Goal: Transaction & Acquisition: Purchase product/service

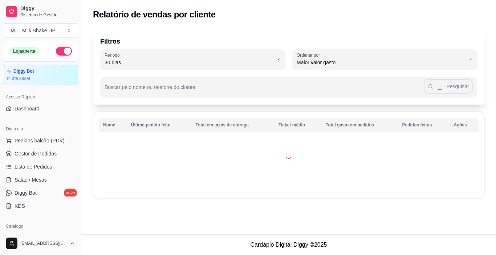
select select "30"
select select "HIGHEST_TOTAL_SPENT_WITH_ORDERS"
click at [49, 154] on span "Gestor de Pedidos" at bounding box center [36, 153] width 42 height 7
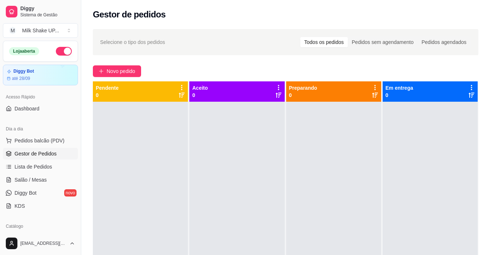
click at [139, 227] on div at bounding box center [140, 229] width 95 height 255
click at [119, 70] on span "Novo pedido" at bounding box center [121, 71] width 29 height 8
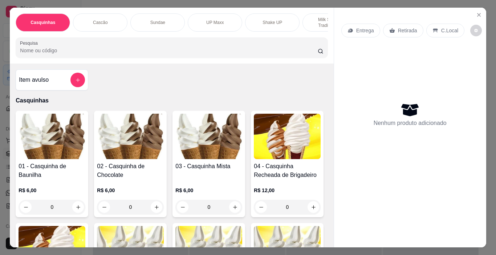
drag, startPoint x: 158, startPoint y: 23, endPoint x: 160, endPoint y: 56, distance: 33.1
click at [157, 23] on p "Sundae" at bounding box center [157, 23] width 15 height 6
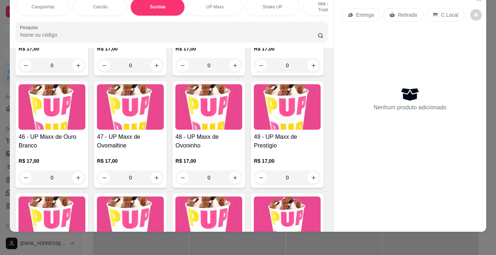
scroll to position [1422, 0]
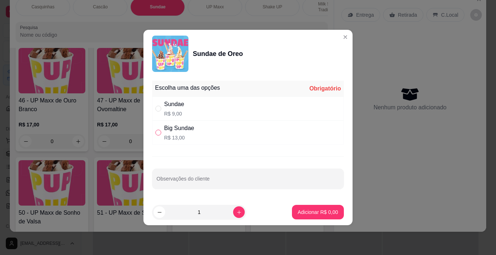
click at [158, 132] on input "" at bounding box center [158, 133] width 6 height 6
radio input "true"
click at [315, 212] on p "Adicionar R$ 13,00" at bounding box center [316, 211] width 43 height 7
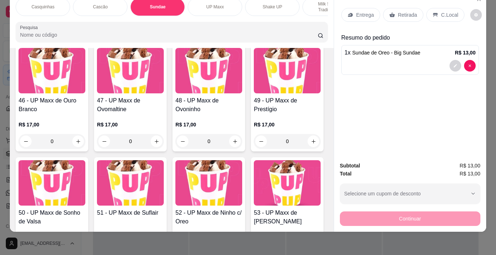
scroll to position [1422, 0]
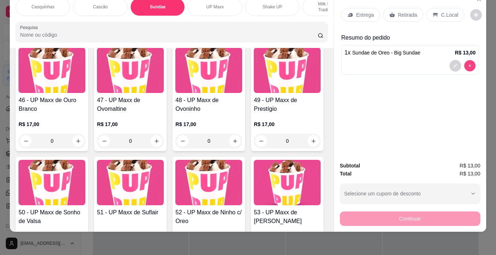
type input "0"
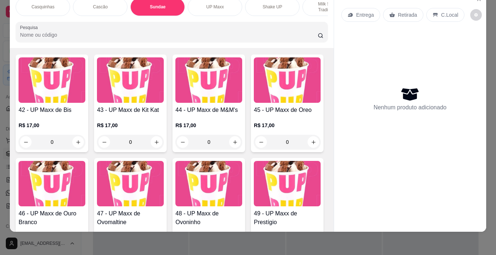
scroll to position [1349, 0]
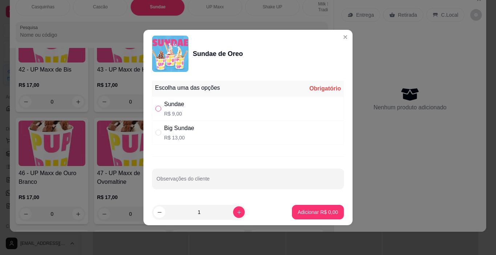
drag, startPoint x: 156, startPoint y: 109, endPoint x: 183, endPoint y: 131, distance: 34.8
click at [156, 108] on input "" at bounding box center [158, 109] width 6 height 6
radio input "true"
click at [306, 210] on p "Adicionar R$ 9,00" at bounding box center [318, 211] width 40 height 7
type input "1"
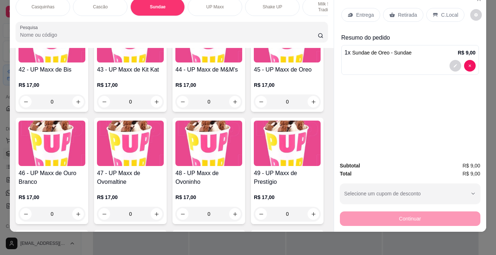
click at [447, 11] on p "C.Local" at bounding box center [449, 14] width 17 height 7
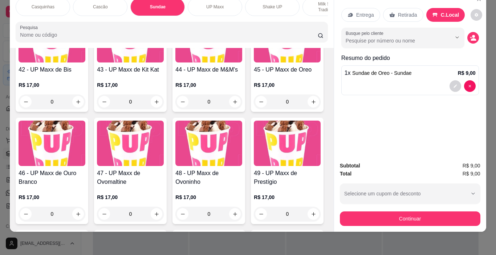
click at [446, 202] on div "Subtotal R$ 9,00 Total R$ 9,00 Selecione um cupom de desconto Selecione um cupo…" at bounding box center [410, 193] width 140 height 64
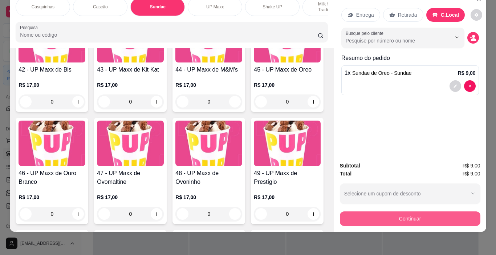
click at [445, 217] on button "Continuar" at bounding box center [410, 218] width 140 height 15
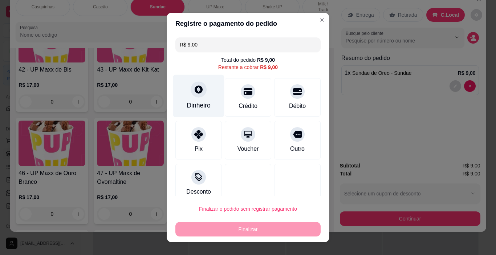
click at [201, 98] on div "Dinheiro" at bounding box center [198, 96] width 51 height 42
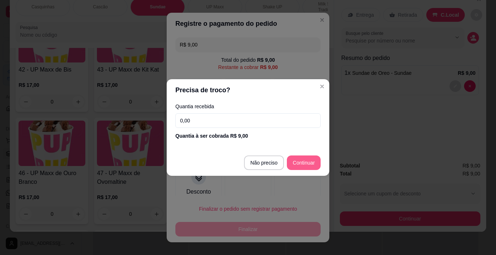
type input "R$ 0,00"
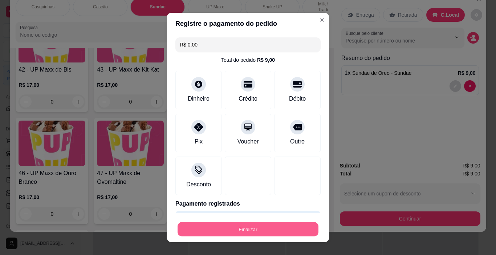
click at [278, 232] on button "Finalizar" at bounding box center [247, 229] width 141 height 14
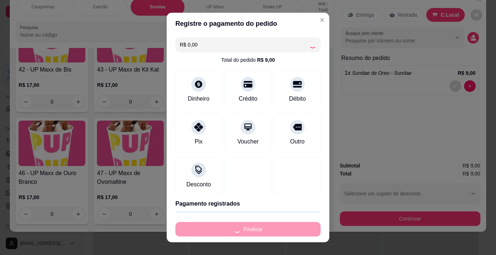
type input "0"
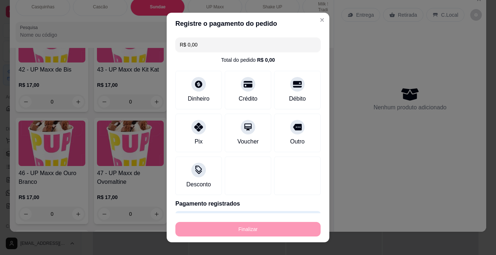
type input "-R$ 9,00"
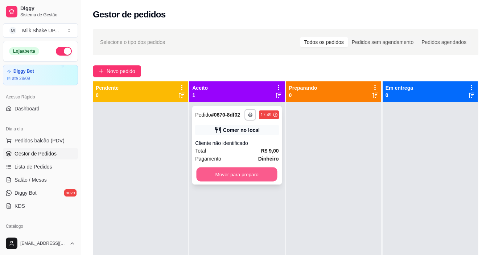
click at [267, 173] on button "Mover para preparo" at bounding box center [237, 174] width 81 height 14
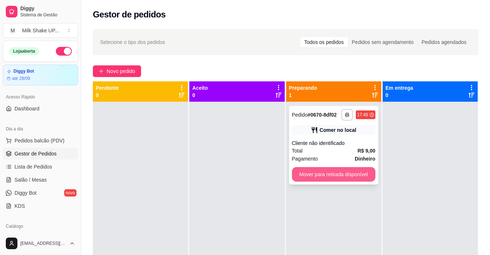
click at [335, 177] on button "Mover para retirada disponível" at bounding box center [333, 174] width 83 height 15
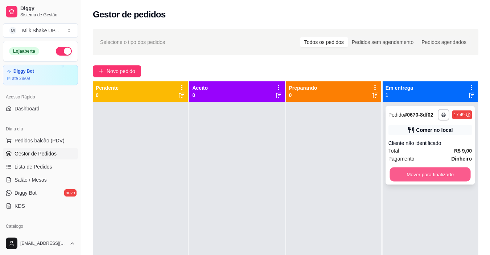
click at [423, 177] on button "Mover para finalizado" at bounding box center [430, 174] width 81 height 14
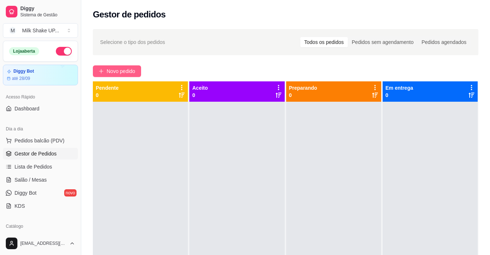
click at [110, 71] on span "Novo pedido" at bounding box center [121, 71] width 29 height 8
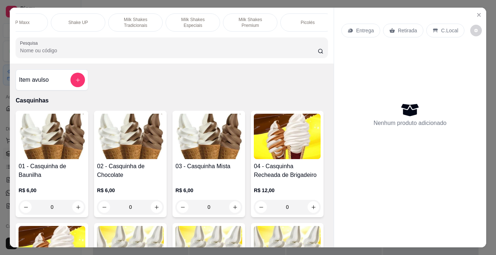
scroll to position [0, 196]
click at [253, 20] on p "Milk Shakes Premium" at bounding box center [249, 23] width 42 height 12
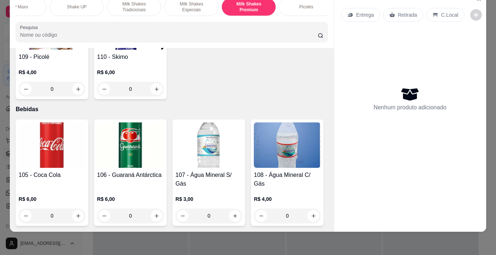
click at [199, 6] on div "Milk Shakes Especiais" at bounding box center [191, 7] width 54 height 18
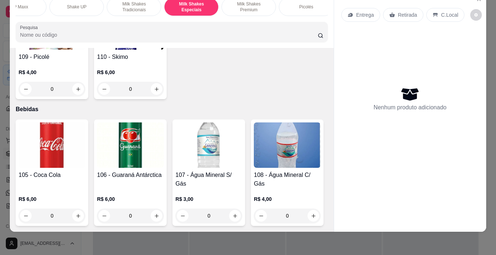
scroll to position [3413, 0]
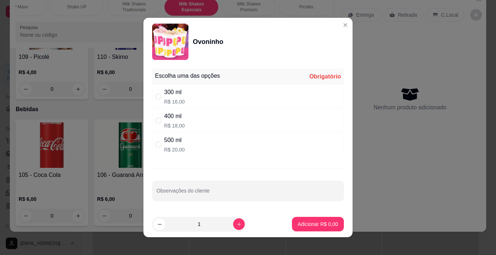
click at [161, 116] on div "400 ml R$ 18,00" at bounding box center [248, 121] width 192 height 24
radio input "true"
click at [323, 224] on p "Adicionar R$ 18,00" at bounding box center [316, 223] width 42 height 7
type input "1"
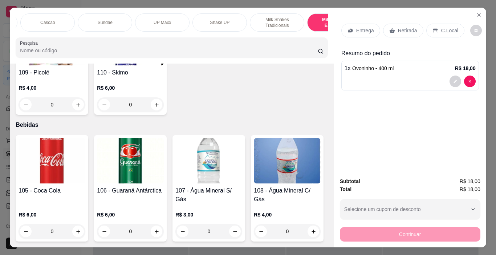
scroll to position [0, 0]
click at [44, 24] on div "Casquinhas" at bounding box center [43, 22] width 54 height 18
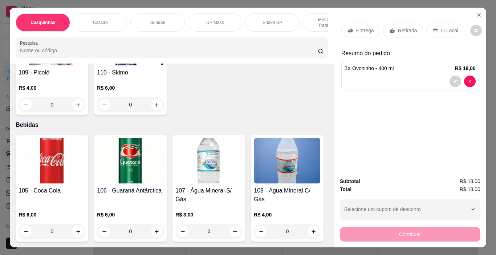
scroll to position [18, 0]
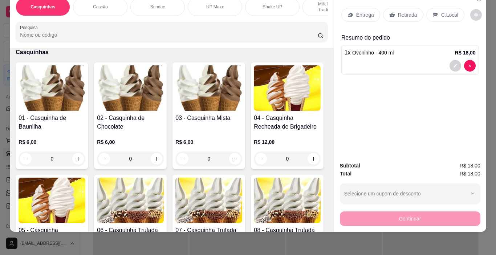
click at [449, 11] on p "C.Local" at bounding box center [449, 14] width 17 height 7
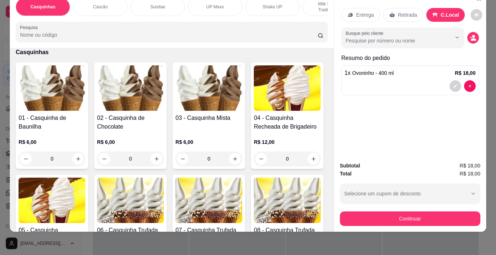
click at [114, 97] on img at bounding box center [130, 87] width 67 height 45
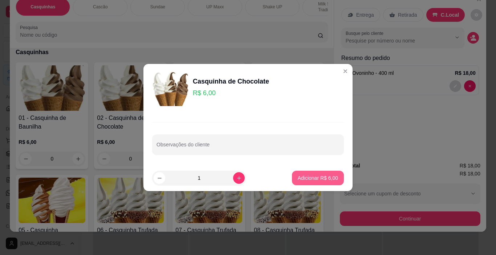
click at [310, 179] on p "Adicionar R$ 6,00" at bounding box center [318, 177] width 40 height 7
type input "1"
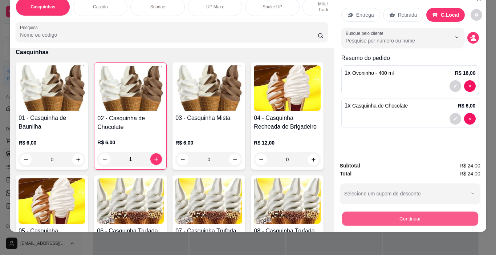
click at [454, 212] on button "Continuar" at bounding box center [410, 219] width 136 height 14
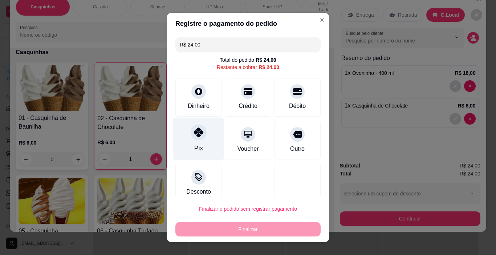
click at [192, 137] on div at bounding box center [199, 132] width 16 height 16
type input "R$ 0,00"
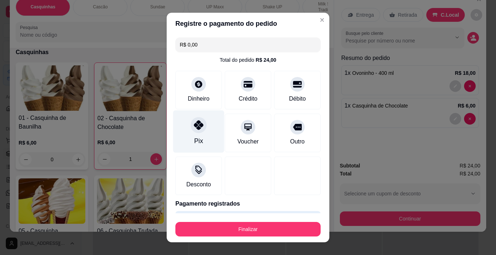
click at [200, 136] on div "Pix" at bounding box center [198, 131] width 51 height 42
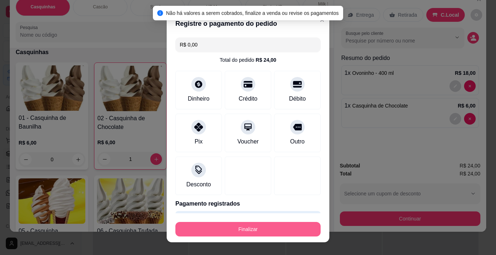
click at [276, 230] on button "Finalizar" at bounding box center [247, 229] width 145 height 15
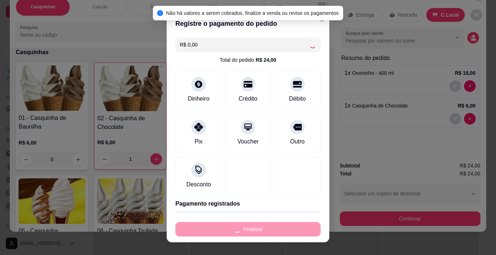
type input "0"
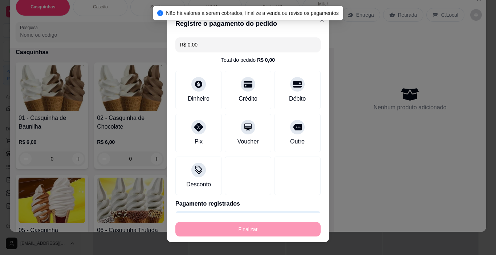
type input "-R$ 24,00"
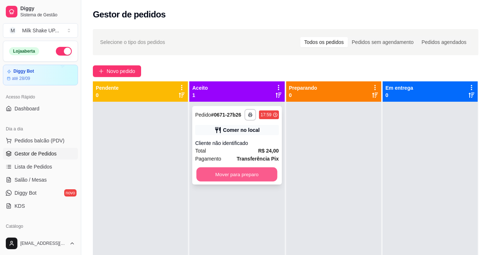
click at [265, 168] on button "Mover para preparo" at bounding box center [237, 174] width 81 height 14
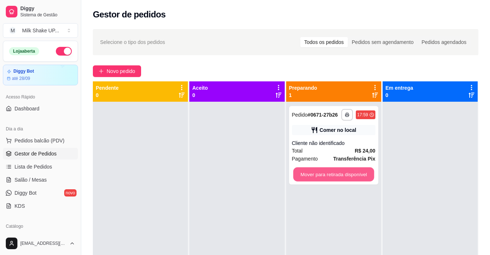
click at [352, 173] on button "Mover para retirada disponível" at bounding box center [333, 174] width 81 height 14
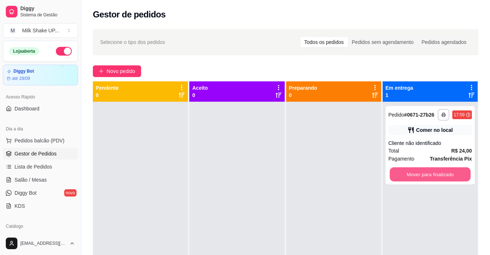
click at [418, 173] on button "Mover para finalizado" at bounding box center [430, 174] width 81 height 14
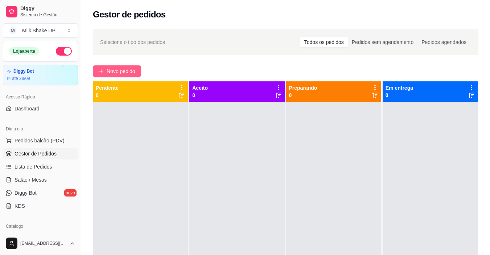
click at [122, 72] on span "Novo pedido" at bounding box center [121, 71] width 29 height 8
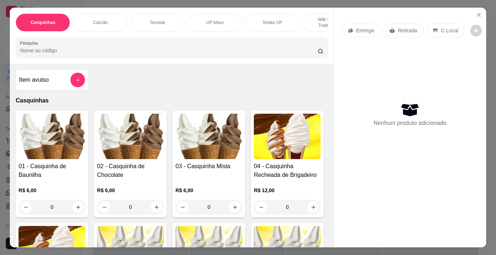
click at [157, 21] on p "Sundae" at bounding box center [157, 23] width 15 height 6
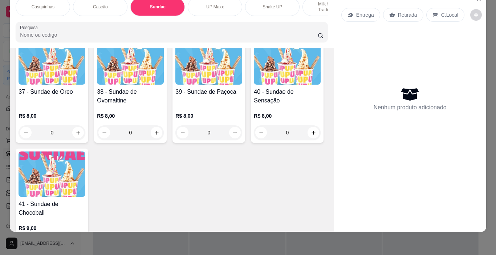
scroll to position [1095, 0]
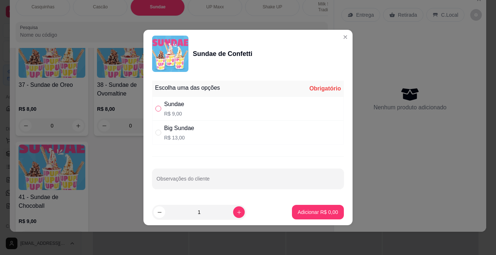
click at [157, 109] on input "" at bounding box center [158, 109] width 6 height 6
radio input "true"
click at [319, 210] on p "Adicionar R$ 9,00" at bounding box center [317, 211] width 39 height 7
type input "1"
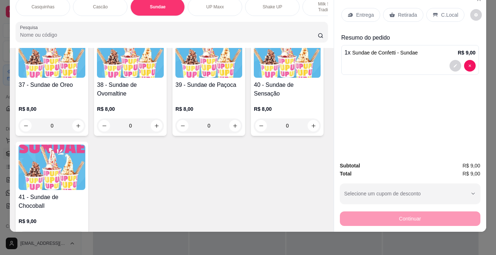
click at [441, 11] on p "C.Local" at bounding box center [449, 14] width 17 height 7
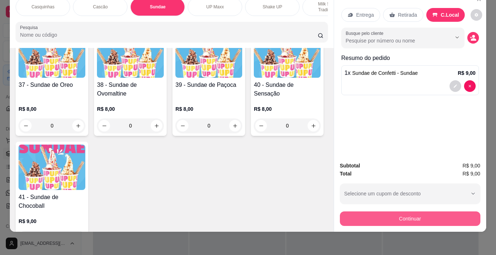
click at [443, 214] on button "Continuar" at bounding box center [410, 218] width 140 height 15
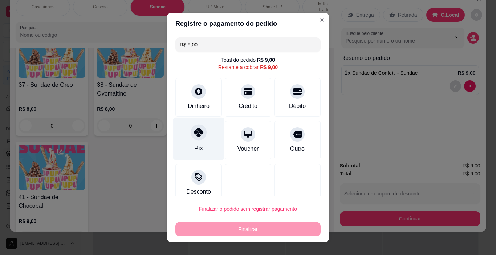
click at [189, 140] on div "Pix" at bounding box center [198, 139] width 51 height 42
type input "R$ 0,00"
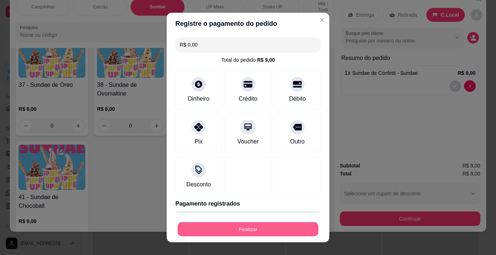
click at [257, 222] on button "Finalizar" at bounding box center [247, 229] width 141 height 14
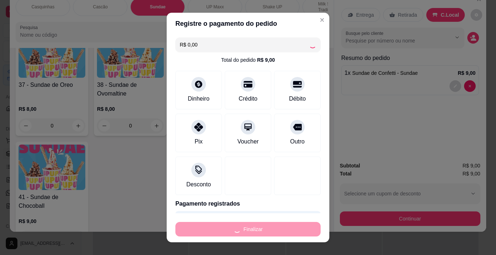
type input "0"
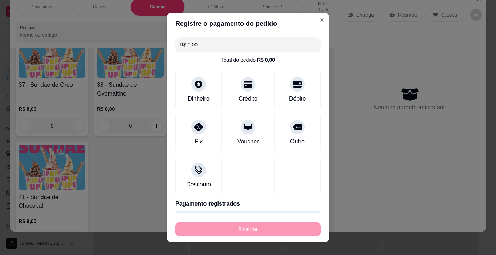
type input "-R$ 9,00"
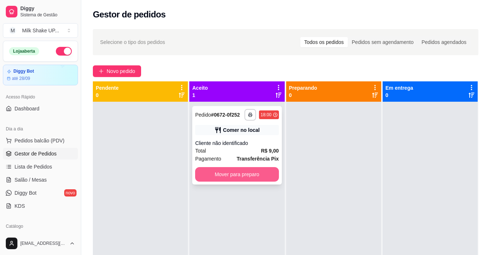
click at [259, 170] on button "Mover para preparo" at bounding box center [236, 174] width 83 height 15
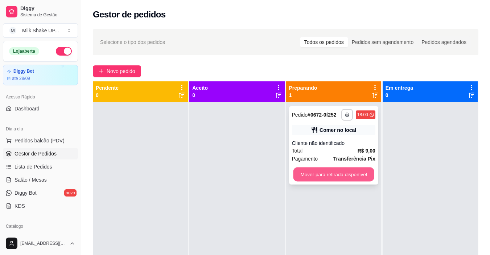
click at [344, 177] on button "Mover para retirada disponível" at bounding box center [333, 174] width 81 height 14
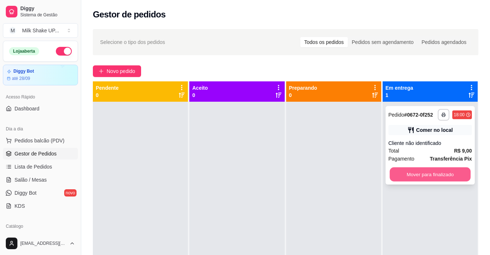
click at [424, 176] on button "Mover para finalizado" at bounding box center [430, 174] width 81 height 14
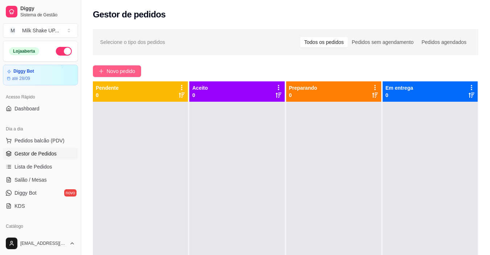
click at [132, 72] on span "Novo pedido" at bounding box center [121, 71] width 29 height 8
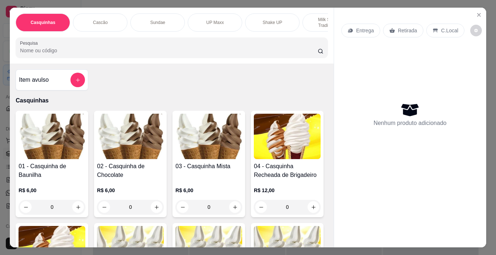
click at [150, 21] on p "Sundae" at bounding box center [157, 23] width 15 height 6
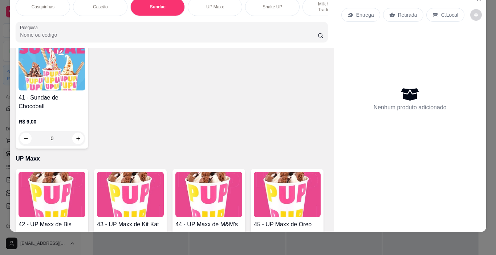
scroll to position [1168, 0]
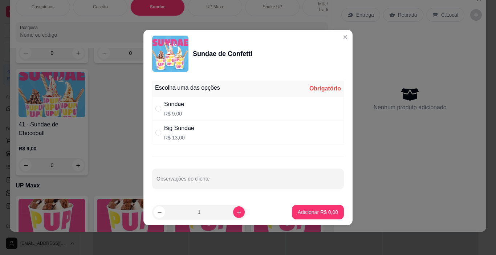
click at [163, 113] on div "Sundae R$ 9,00" at bounding box center [248, 109] width 192 height 24
radio input "true"
click at [303, 213] on p "Adicionar R$ 9,00" at bounding box center [318, 211] width 40 height 7
type input "1"
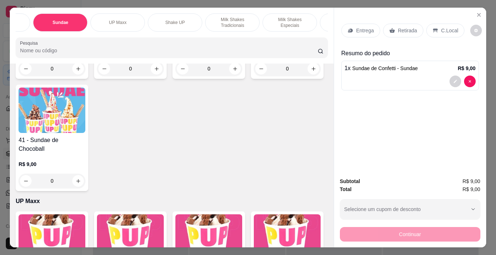
scroll to position [0, 122]
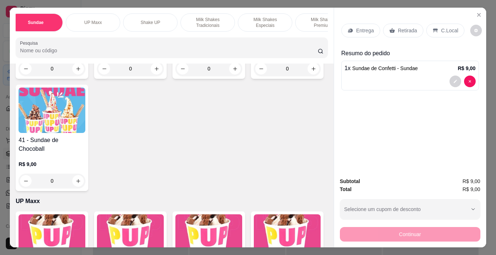
click at [221, 20] on p "Milk Shakes Tradicionais" at bounding box center [208, 23] width 42 height 12
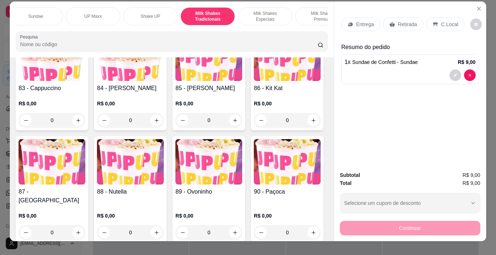
scroll to position [0, 0]
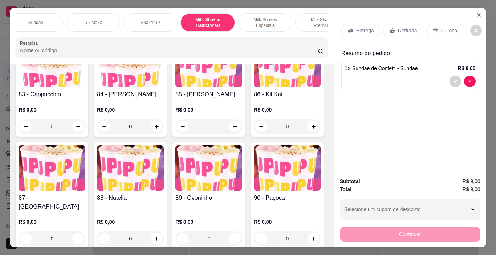
click at [449, 28] on p "C.Local" at bounding box center [449, 30] width 17 height 7
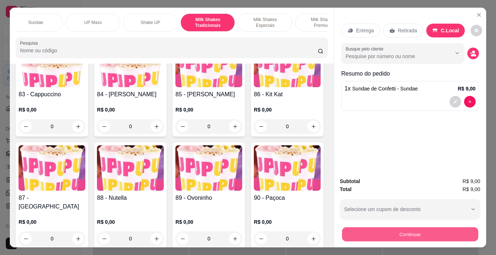
click at [430, 232] on button "Continuar" at bounding box center [410, 234] width 136 height 14
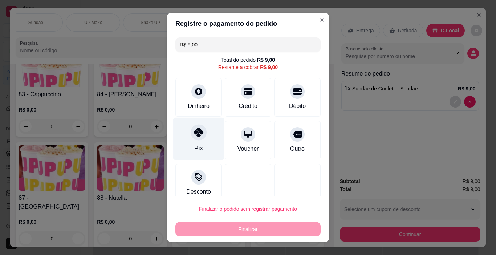
click at [193, 140] on div at bounding box center [199, 132] width 16 height 16
type input "R$ 0,00"
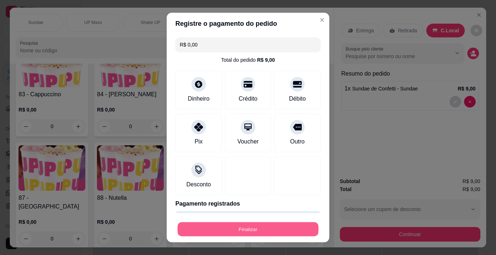
click at [256, 230] on button "Finalizar" at bounding box center [247, 229] width 141 height 14
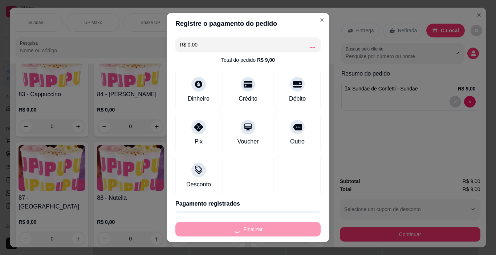
type input "0"
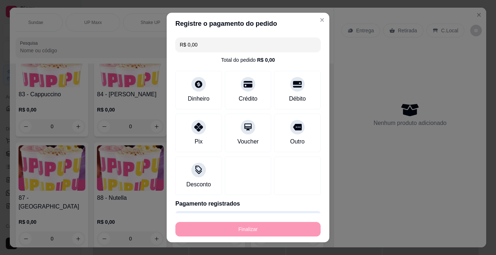
type input "-R$ 9,00"
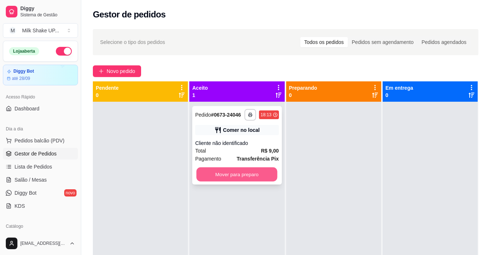
click at [258, 171] on button "Mover para preparo" at bounding box center [237, 174] width 81 height 14
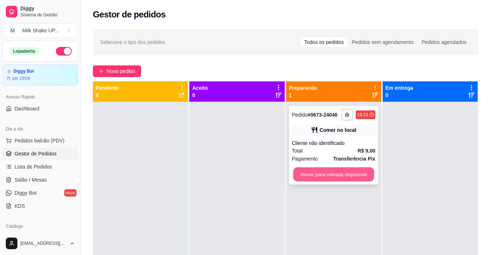
click at [336, 175] on button "Mover para retirada disponível" at bounding box center [333, 174] width 81 height 14
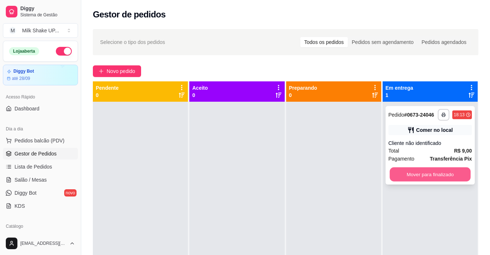
click at [438, 175] on button "Mover para finalizado" at bounding box center [430, 174] width 81 height 14
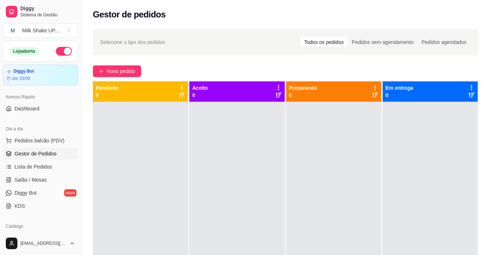
click at [119, 77] on div "Selecione o tipo dos pedidos Todos os pedidos Pedidos sem agendamento Pedidos a…" at bounding box center [285, 185] width 409 height 320
click at [122, 70] on span "Novo pedido" at bounding box center [121, 71] width 29 height 8
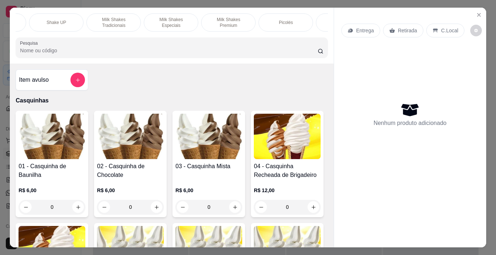
scroll to position [0, 224]
click at [109, 18] on p "Milk Shakes Tradicionais" at bounding box center [106, 23] width 42 height 12
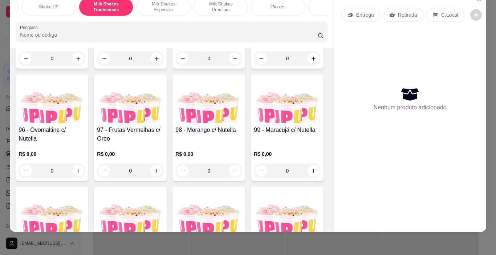
scroll to position [2964, 0]
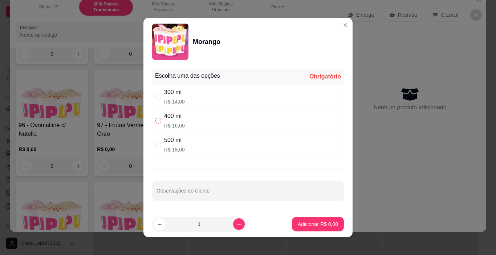
click at [156, 119] on input "" at bounding box center [158, 121] width 6 height 6
radio input "true"
click at [320, 230] on button "Adicionar R$ 16,00" at bounding box center [316, 224] width 53 height 14
type input "1"
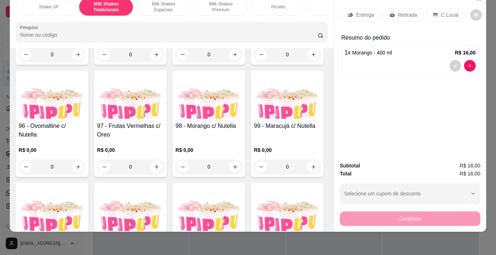
click at [443, 8] on div "C.Local" at bounding box center [445, 15] width 38 height 14
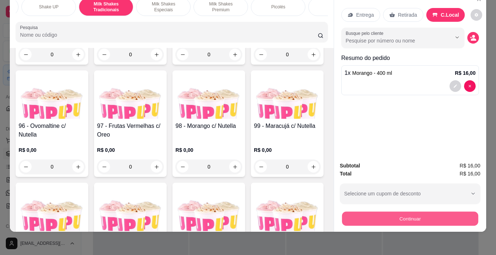
click at [426, 212] on button "Continuar" at bounding box center [410, 219] width 136 height 14
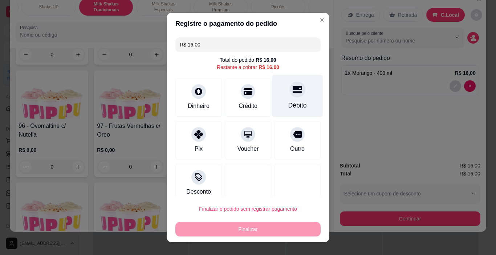
click at [293, 90] on icon at bounding box center [297, 89] width 9 height 9
type input "R$ 0,00"
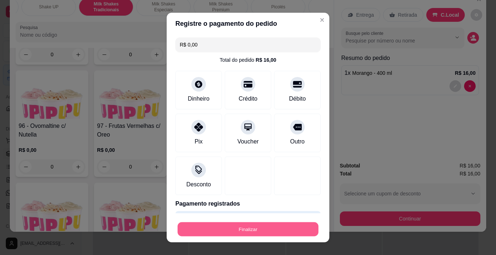
click at [267, 229] on button "Finalizar" at bounding box center [247, 229] width 141 height 14
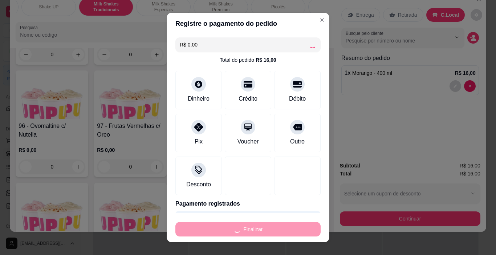
type input "0"
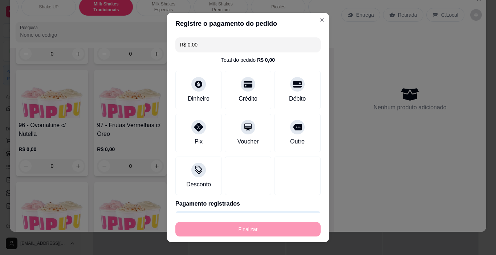
type input "-R$ 16,00"
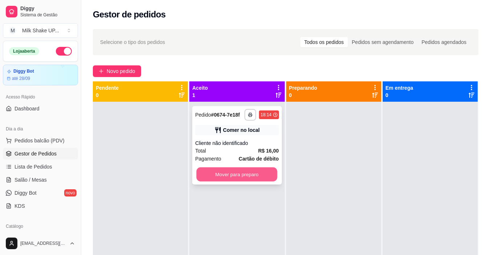
click at [266, 175] on button "Mover para preparo" at bounding box center [237, 174] width 81 height 14
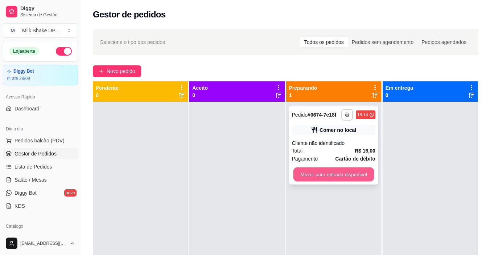
click at [350, 176] on button "Mover para retirada disponível" at bounding box center [333, 174] width 81 height 14
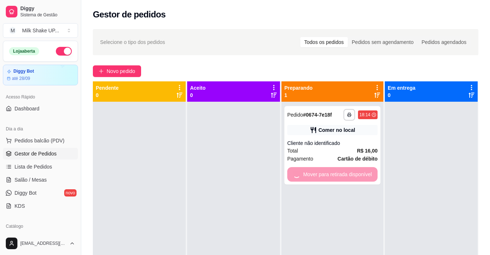
click at [438, 178] on div at bounding box center [431, 229] width 93 height 255
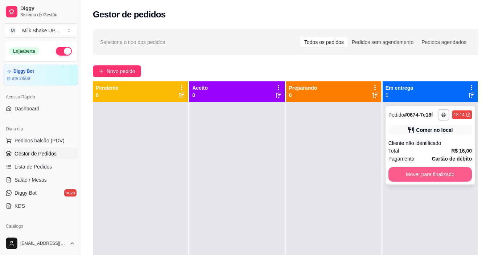
click at [438, 177] on button "Mover para finalizado" at bounding box center [430, 174] width 83 height 15
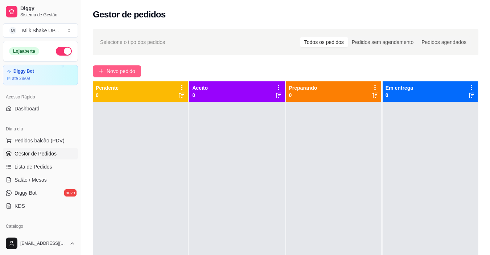
click at [124, 68] on span "Novo pedido" at bounding box center [121, 71] width 29 height 8
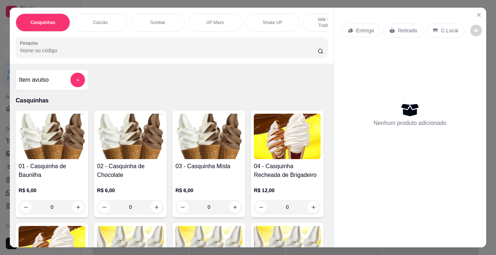
click at [221, 23] on div "UP Maxx" at bounding box center [215, 22] width 54 height 18
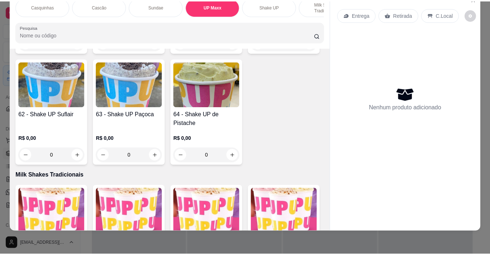
scroll to position [1910, 0]
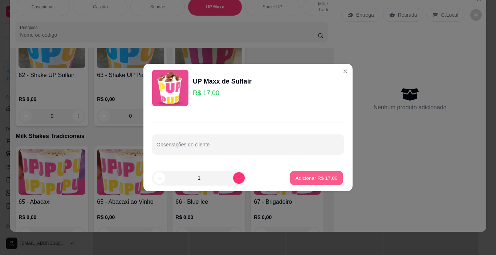
click at [324, 176] on p "Adicionar R$ 17,00" at bounding box center [316, 177] width 42 height 7
type input "1"
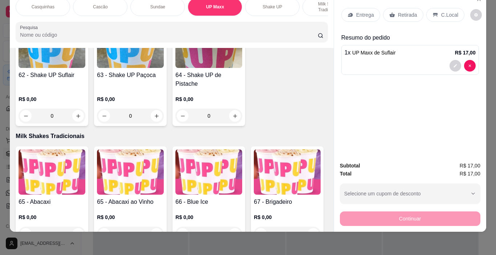
click at [445, 11] on p "C.Local" at bounding box center [449, 14] width 17 height 7
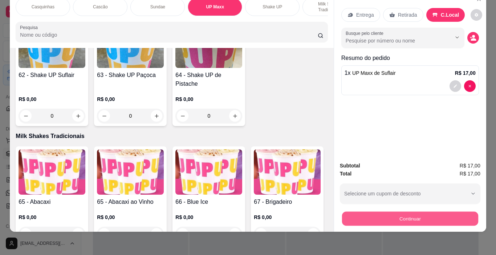
click at [435, 212] on button "Continuar" at bounding box center [410, 219] width 136 height 14
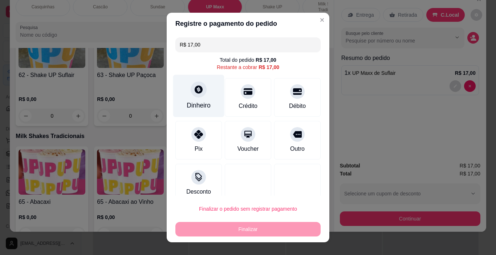
click at [195, 87] on icon at bounding box center [199, 90] width 8 height 8
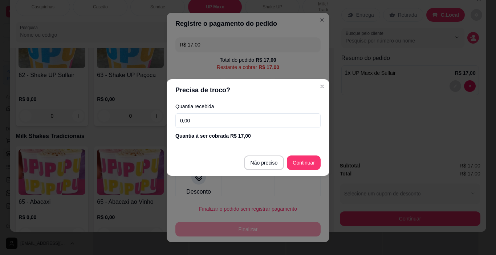
click at [217, 119] on input "0,00" at bounding box center [247, 120] width 145 height 15
type input "17,00"
type input "R$ 0,00"
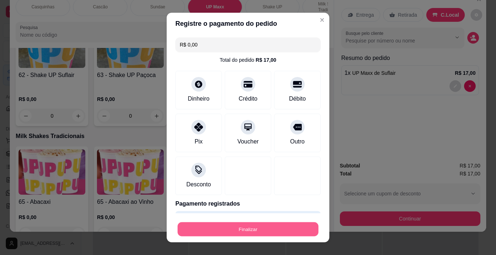
click at [254, 229] on button "Finalizar" at bounding box center [247, 229] width 141 height 14
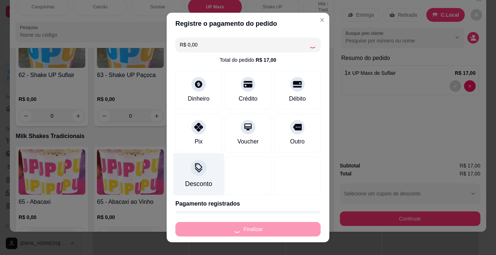
type input "0"
type input "-R$ 17,00"
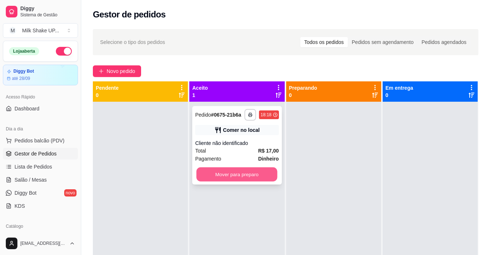
click at [258, 173] on button "Mover para preparo" at bounding box center [237, 174] width 81 height 14
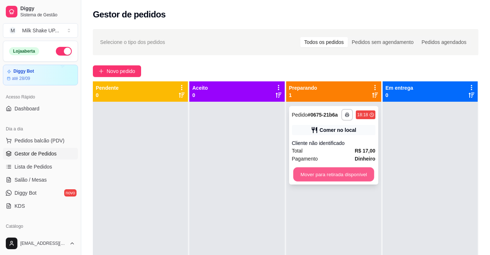
click at [342, 174] on button "Mover para retirada disponível" at bounding box center [333, 174] width 81 height 14
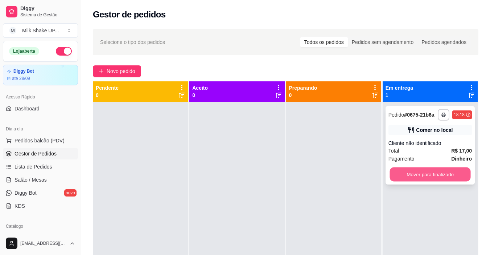
click at [418, 176] on button "Mover para finalizado" at bounding box center [430, 174] width 81 height 14
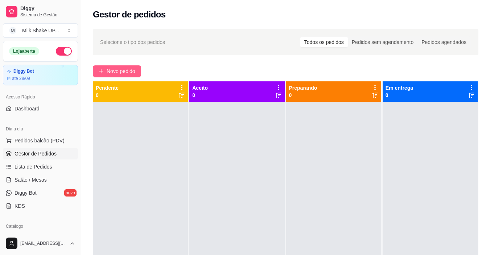
click at [121, 67] on span "Novo pedido" at bounding box center [121, 71] width 29 height 8
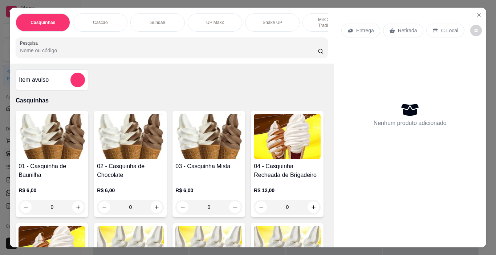
click at [208, 138] on img at bounding box center [208, 136] width 67 height 45
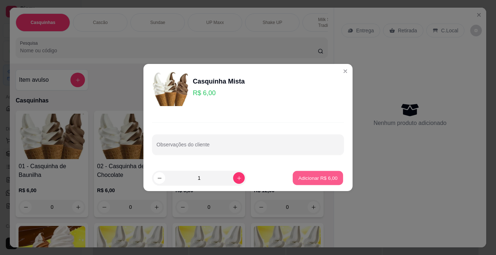
click at [319, 177] on p "Adicionar R$ 6,00" at bounding box center [317, 177] width 39 height 7
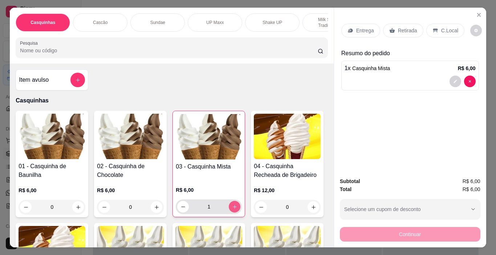
click at [234, 208] on icon "increase-product-quantity" at bounding box center [234, 206] width 5 height 5
type input "2"
click at [441, 27] on p "C.Local" at bounding box center [449, 30] width 17 height 7
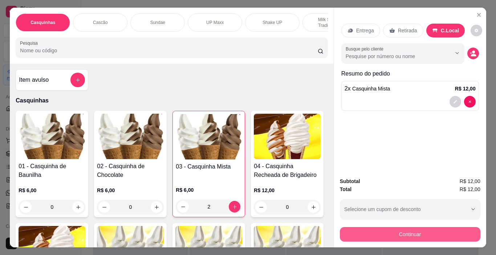
click at [399, 231] on button "Continuar" at bounding box center [410, 234] width 140 height 15
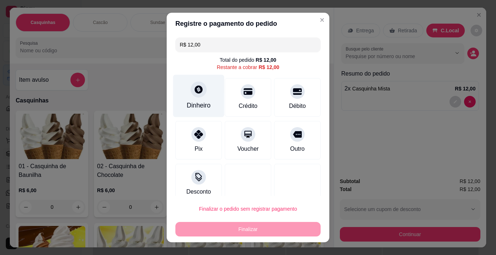
click at [194, 95] on div at bounding box center [199, 90] width 16 height 16
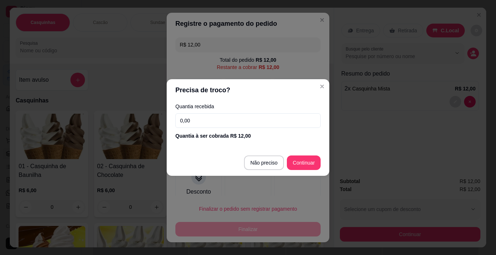
click at [204, 119] on input "0,00" at bounding box center [247, 120] width 145 height 15
type input "12,00"
type input "R$ 0,00"
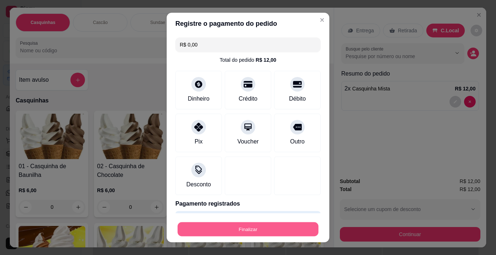
click at [249, 233] on button "Finalizar" at bounding box center [247, 229] width 141 height 14
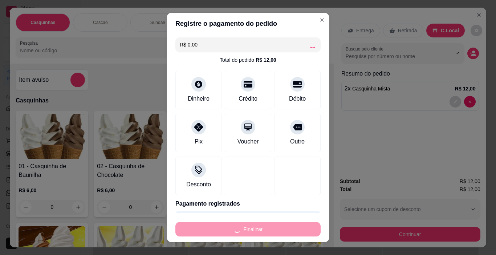
type input "0"
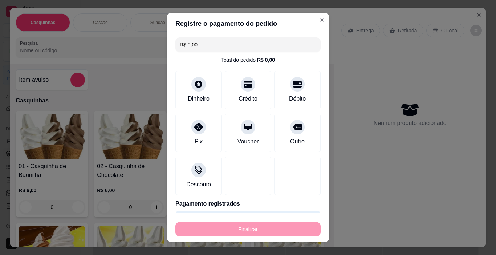
type input "-R$ 12,00"
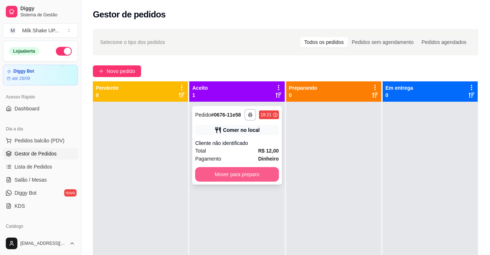
click at [261, 173] on button "Mover para preparo" at bounding box center [236, 174] width 83 height 15
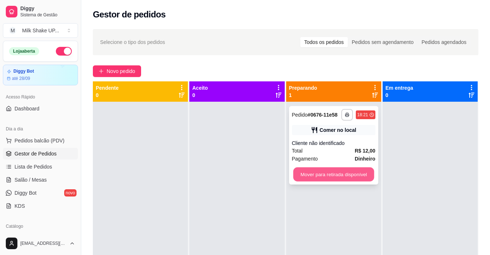
click at [348, 172] on button "Mover para retirada disponível" at bounding box center [333, 174] width 81 height 14
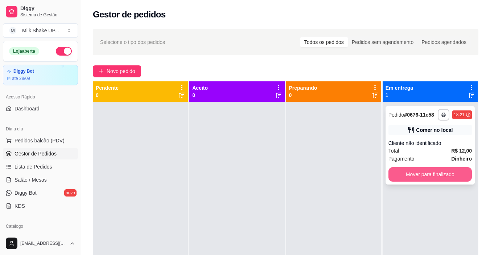
click at [438, 176] on button "Mover para finalizado" at bounding box center [430, 174] width 83 height 15
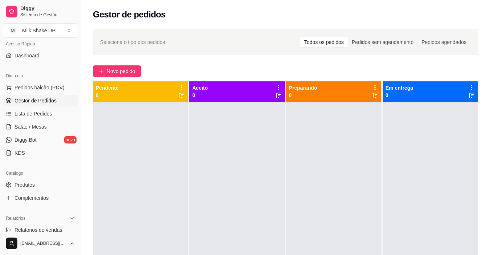
scroll to position [109, 0]
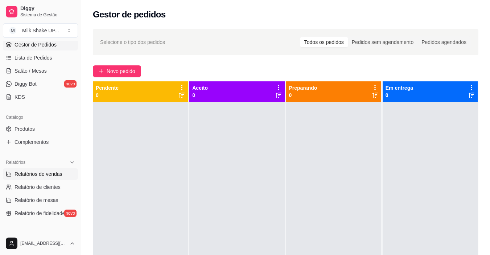
click at [44, 172] on span "Relatórios de vendas" at bounding box center [39, 173] width 48 height 7
select select "ALL"
select select "0"
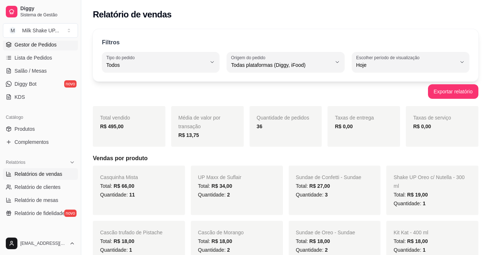
click at [38, 45] on span "Gestor de Pedidos" at bounding box center [36, 44] width 42 height 7
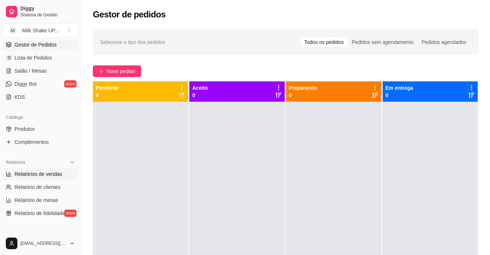
click at [55, 174] on span "Relatórios de vendas" at bounding box center [39, 173] width 48 height 7
select select "ALL"
select select "0"
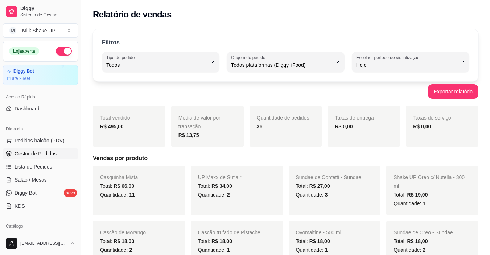
click at [37, 155] on span "Gestor de Pedidos" at bounding box center [36, 153] width 42 height 7
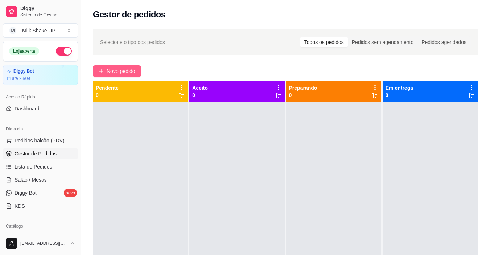
click at [127, 69] on span "Novo pedido" at bounding box center [121, 71] width 29 height 8
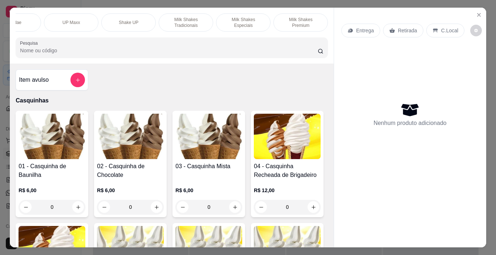
scroll to position [0, 152]
click at [238, 20] on p "Milk Shakes Especiais" at bounding box center [235, 23] width 42 height 12
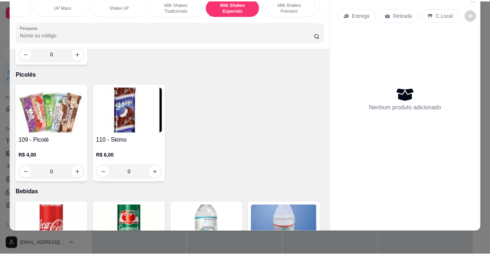
scroll to position [3304, 0]
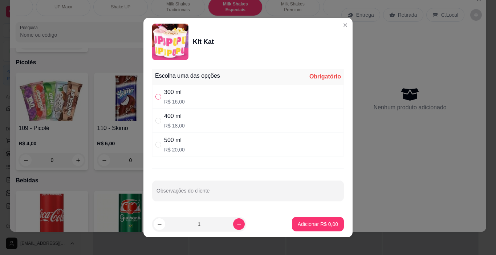
click at [155, 93] on label "" at bounding box center [158, 97] width 6 height 8
click at [155, 94] on input "" at bounding box center [158, 97] width 6 height 6
click at [158, 99] on label "" at bounding box center [158, 97] width 6 height 8
click at [158, 99] on input "" at bounding box center [158, 97] width 6 height 6
click at [156, 98] on input "" at bounding box center [158, 97] width 6 height 6
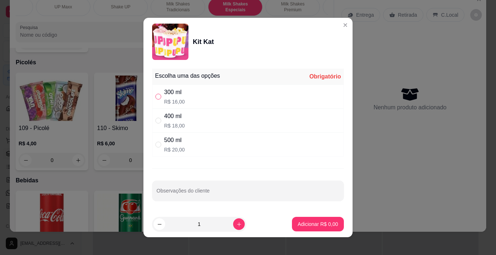
radio input "true"
click at [307, 221] on p "Adicionar R$ 16,00" at bounding box center [316, 223] width 42 height 7
type input "1"
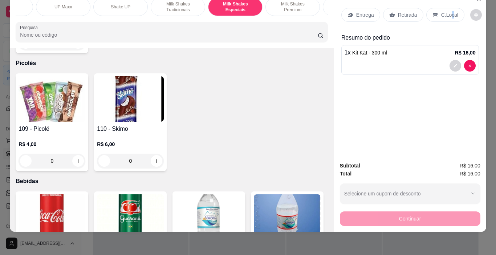
click at [447, 13] on div "C.Local" at bounding box center [445, 15] width 38 height 14
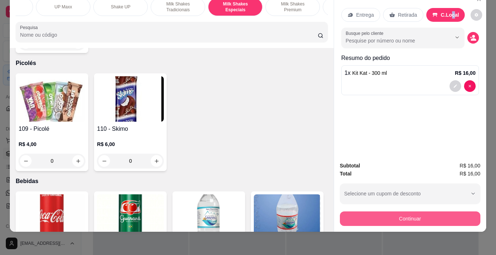
click at [435, 216] on button "Continuar" at bounding box center [410, 218] width 140 height 15
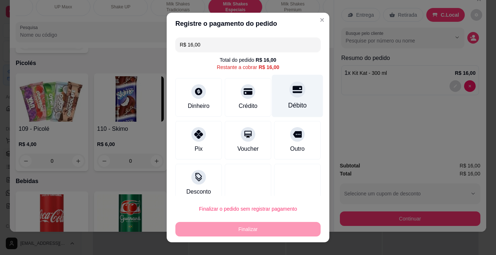
click at [293, 92] on icon at bounding box center [297, 89] width 9 height 7
type input "R$ 0,00"
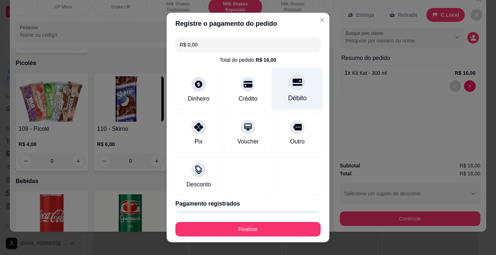
click at [293, 85] on icon at bounding box center [297, 82] width 9 height 7
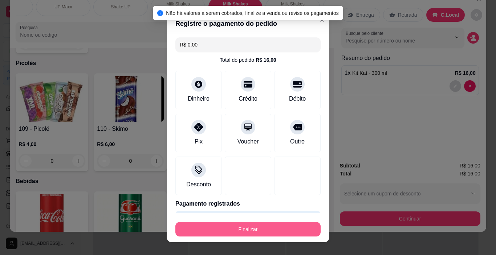
click at [293, 225] on button "Finalizar" at bounding box center [247, 229] width 145 height 15
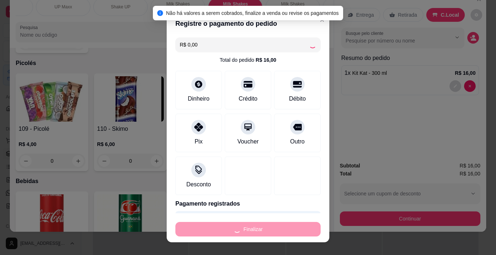
type input "0"
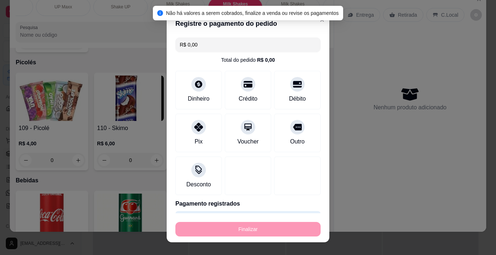
type input "-R$ 16,00"
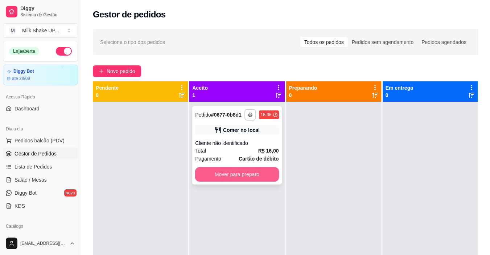
click at [236, 173] on button "Mover para preparo" at bounding box center [236, 174] width 83 height 15
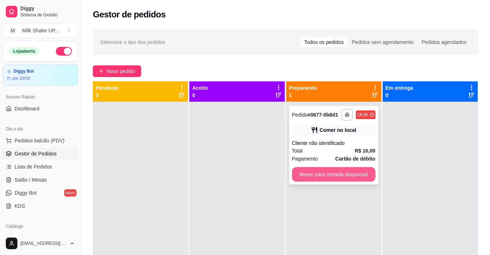
click at [345, 175] on button "Mover para retirada disponível" at bounding box center [333, 174] width 83 height 15
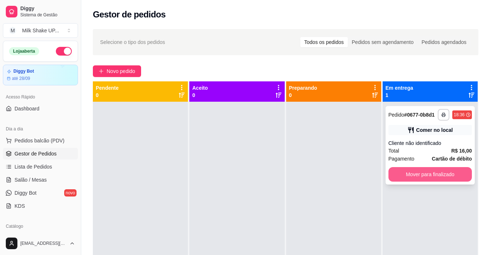
click at [446, 174] on button "Mover para finalizado" at bounding box center [430, 174] width 83 height 15
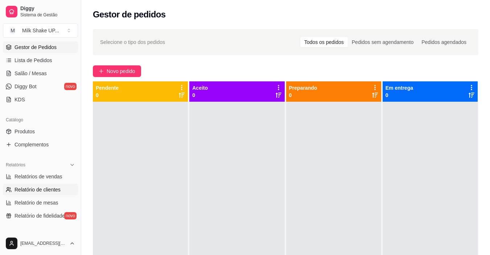
scroll to position [109, 0]
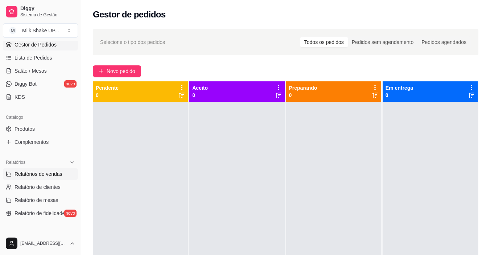
click at [33, 171] on span "Relatórios de vendas" at bounding box center [39, 173] width 48 height 7
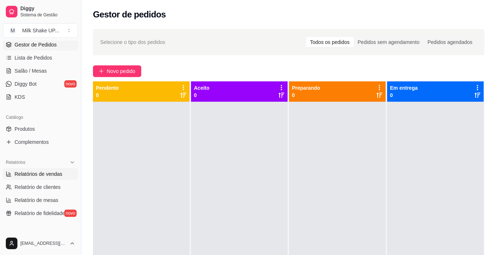
select select "ALL"
select select "0"
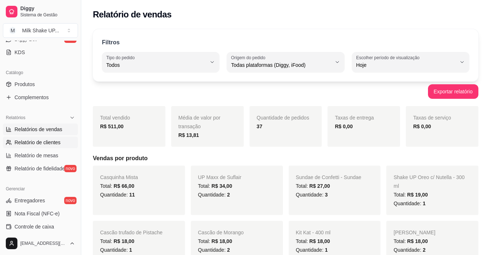
scroll to position [254, 0]
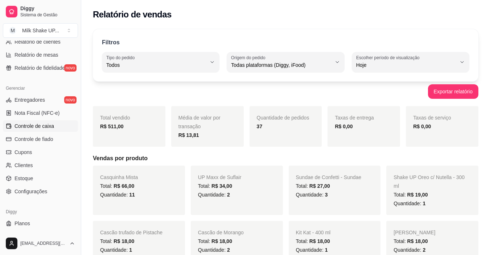
click at [37, 123] on span "Controle de caixa" at bounding box center [35, 125] width 40 height 7
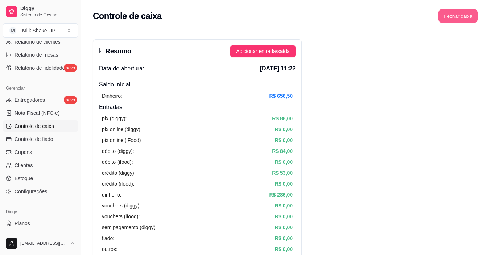
click at [460, 13] on button "Fechar caixa" at bounding box center [459, 16] width 40 height 14
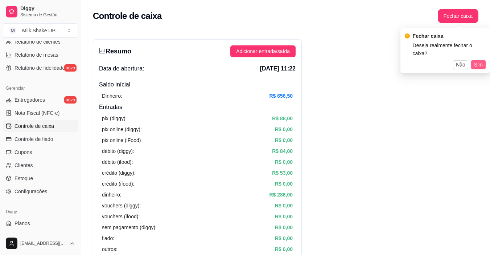
click at [477, 61] on span "Sim" at bounding box center [478, 65] width 9 height 8
